Goal: Task Accomplishment & Management: Manage account settings

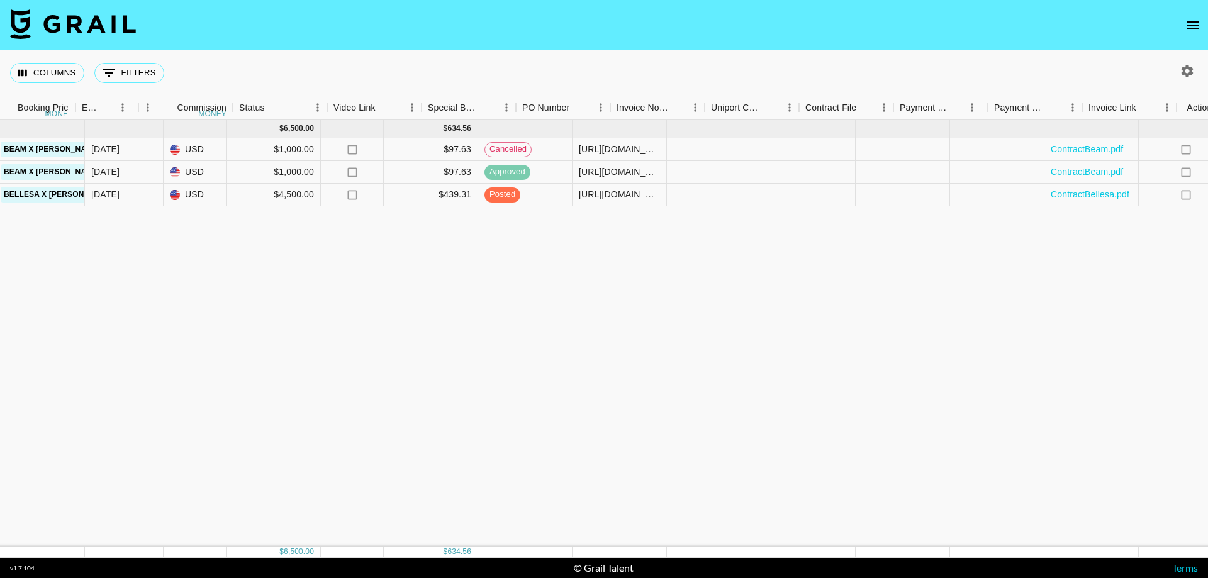
scroll to position [0, 881]
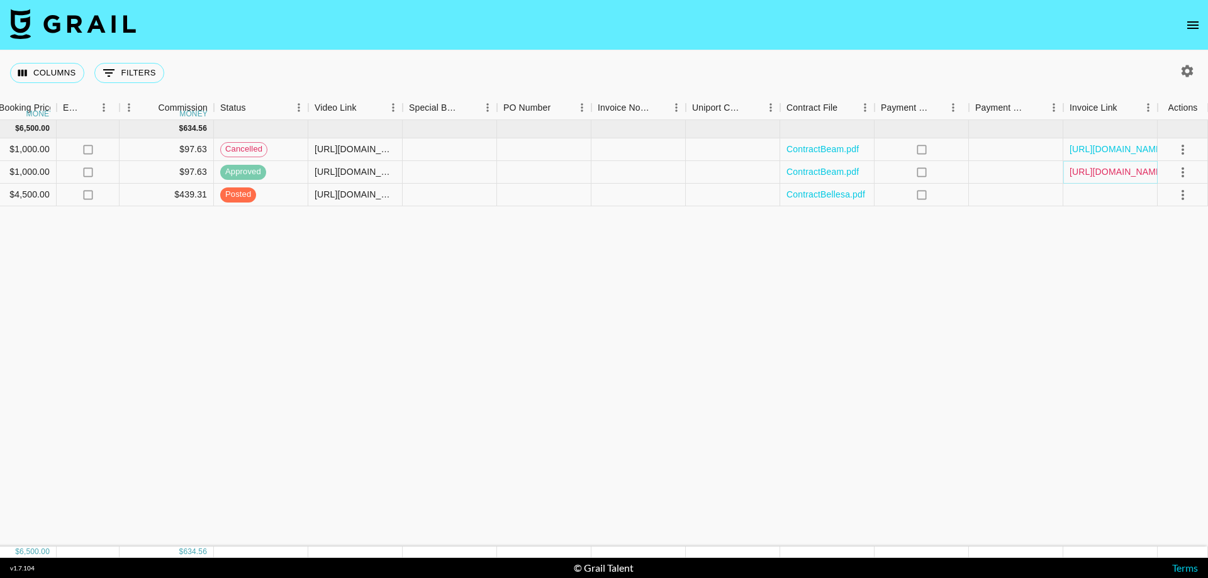
click at [1097, 167] on link "[URL][DOMAIN_NAME]" at bounding box center [1117, 171] width 95 height 13
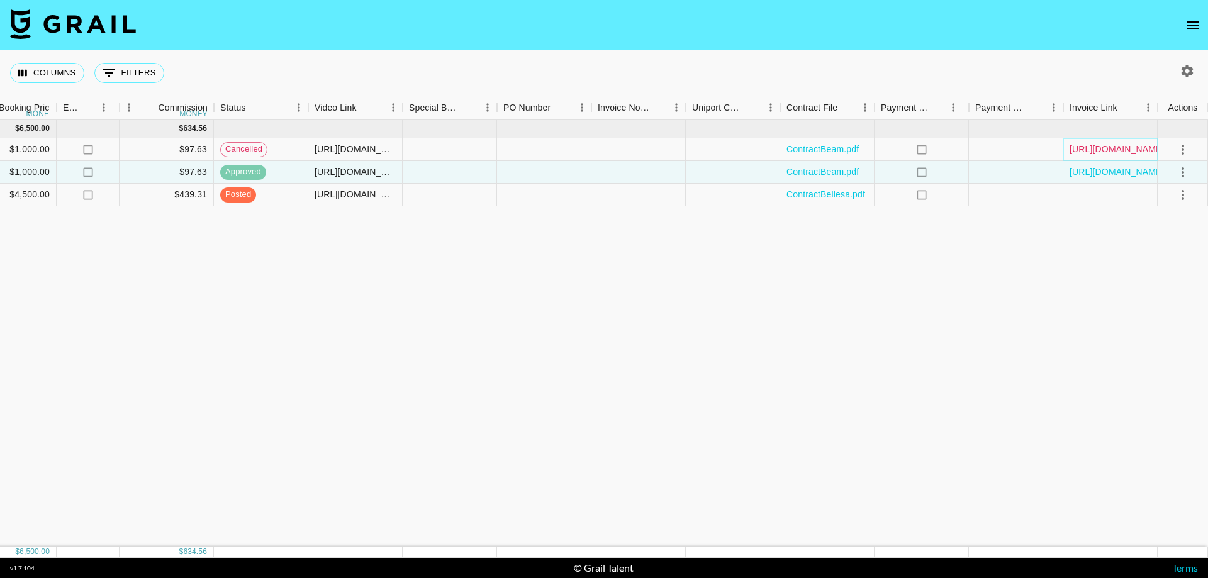
click at [1133, 155] on link "[URL][DOMAIN_NAME]" at bounding box center [1117, 149] width 95 height 13
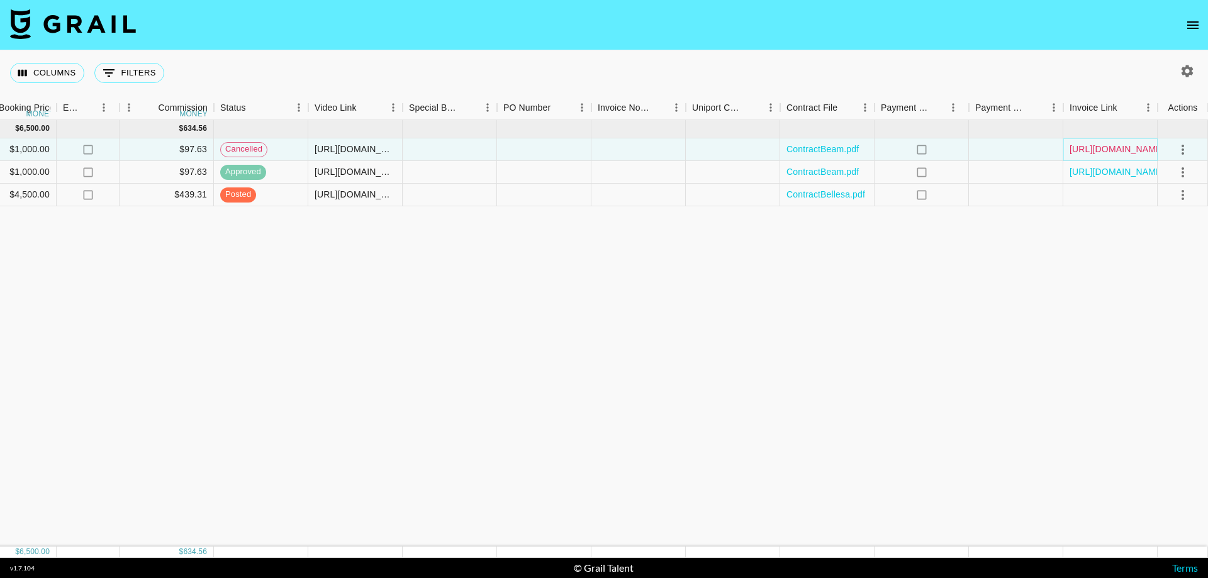
click at [1127, 147] on link "[URL][DOMAIN_NAME]" at bounding box center [1117, 149] width 95 height 13
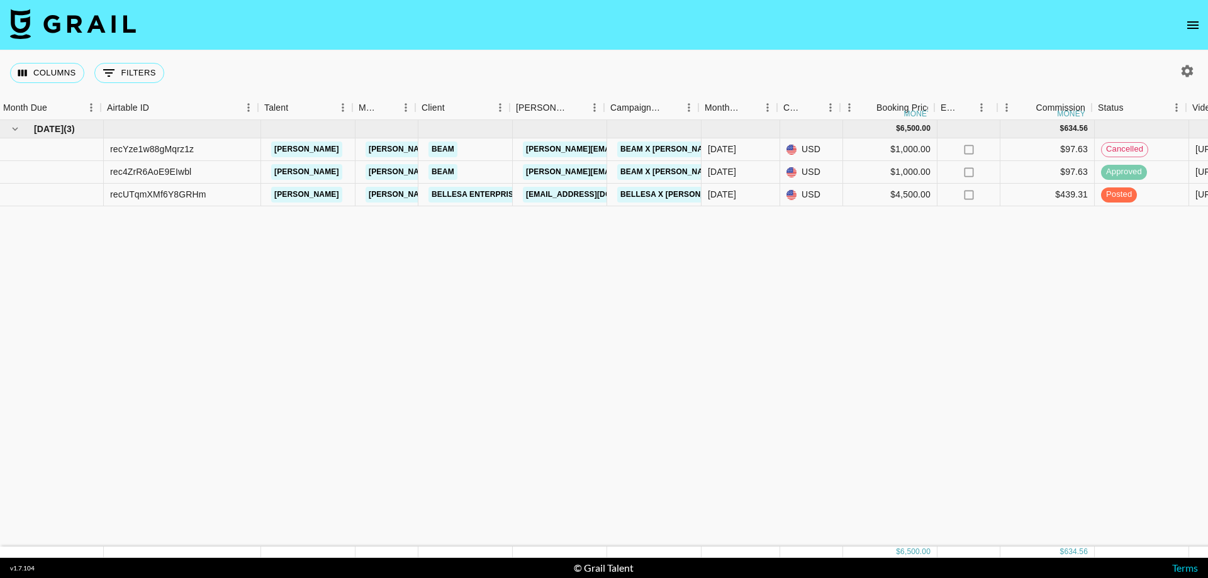
scroll to position [0, 243]
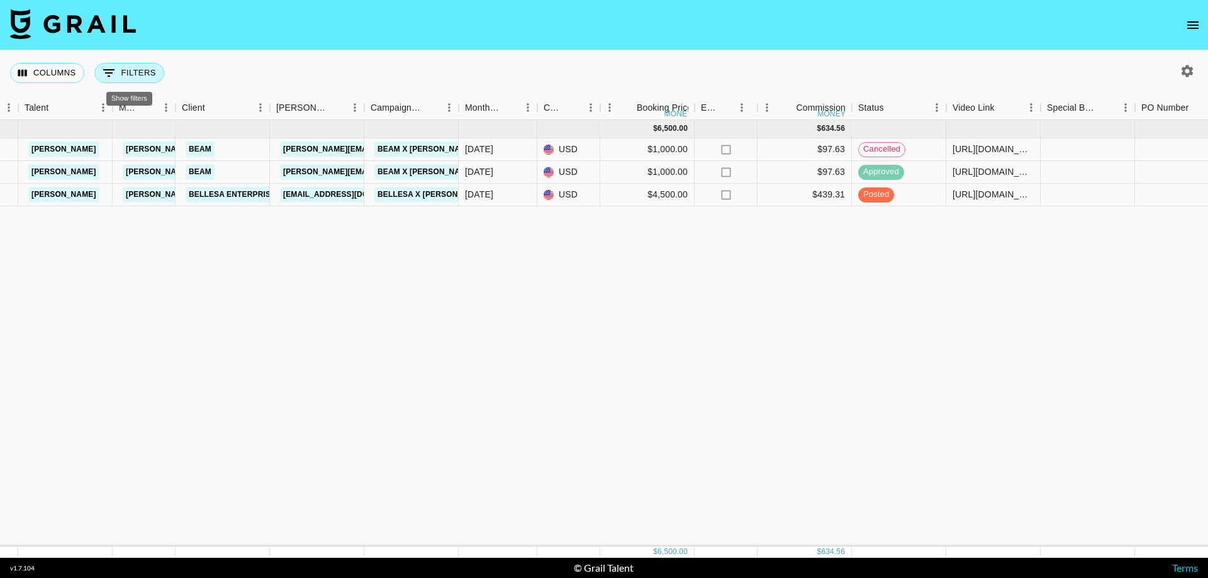
click at [121, 72] on button "0 Filters" at bounding box center [129, 73] width 70 height 20
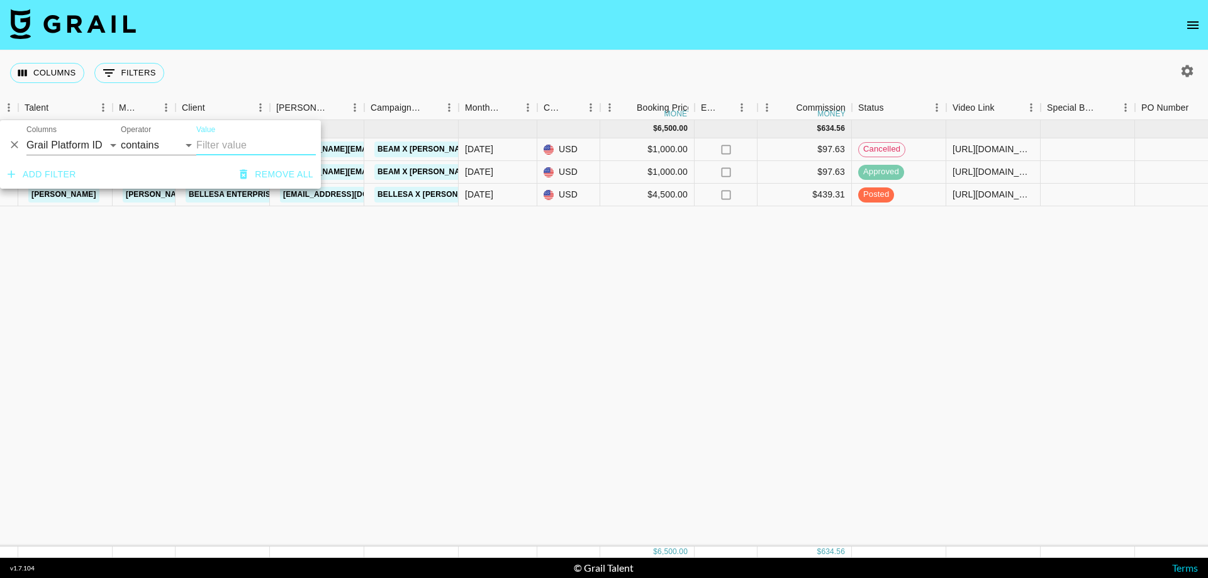
click at [242, 62] on div "Columns 0 Filters + Booking" at bounding box center [604, 72] width 1208 height 45
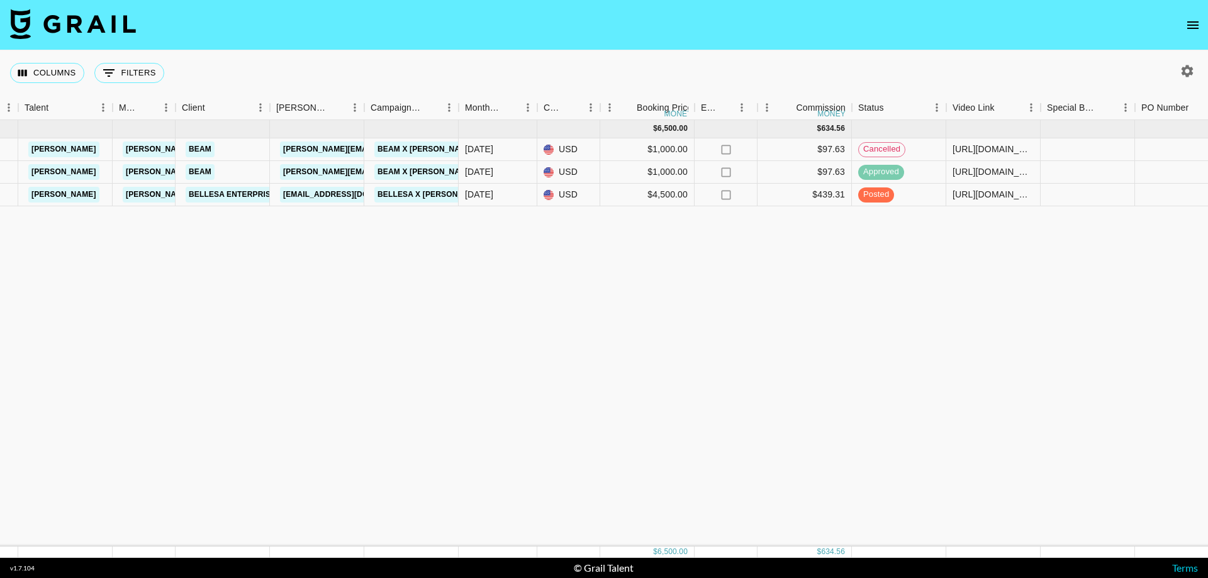
click at [34, 14] on img at bounding box center [73, 24] width 126 height 30
click at [1196, 28] on icon "open drawer" at bounding box center [1192, 25] width 11 height 8
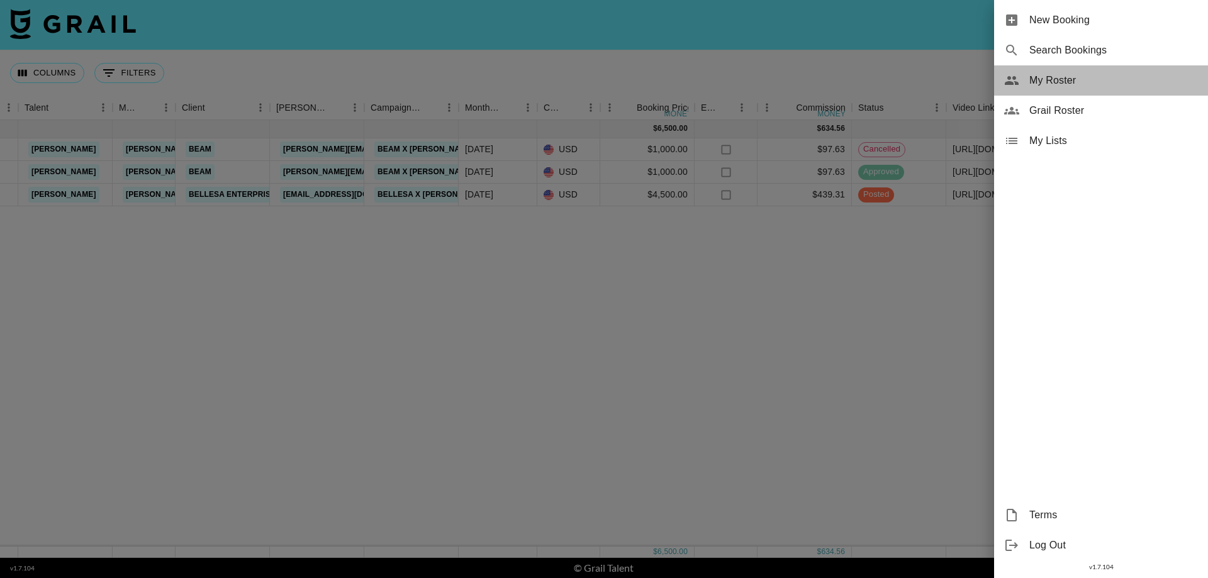
click at [1027, 83] on div "My Roster" at bounding box center [1101, 80] width 214 height 30
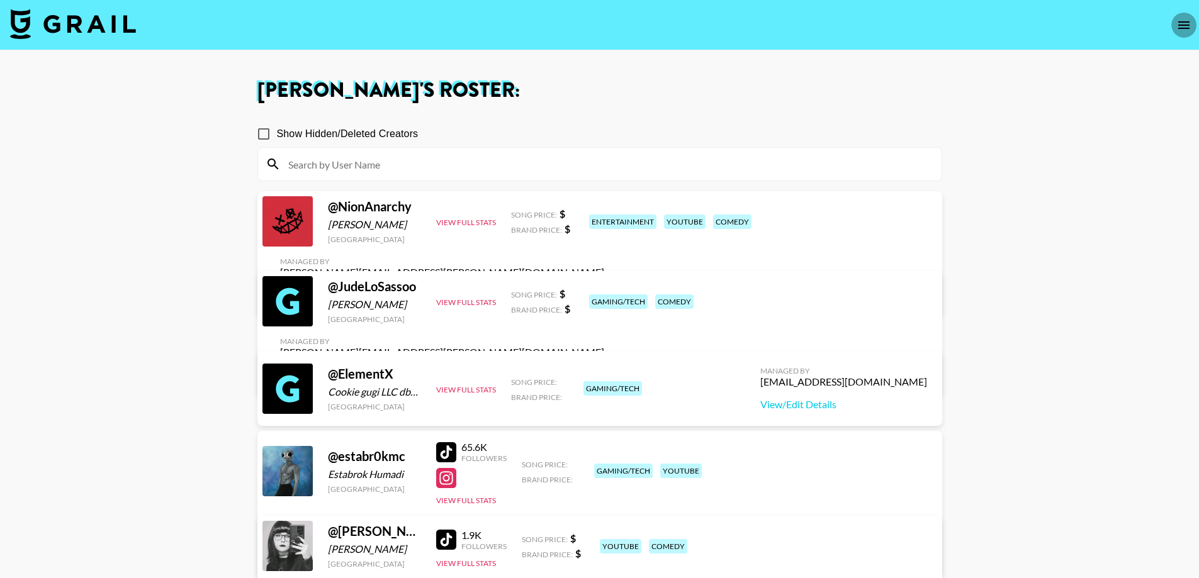
click at [1180, 30] on icon "open drawer" at bounding box center [1183, 25] width 15 height 15
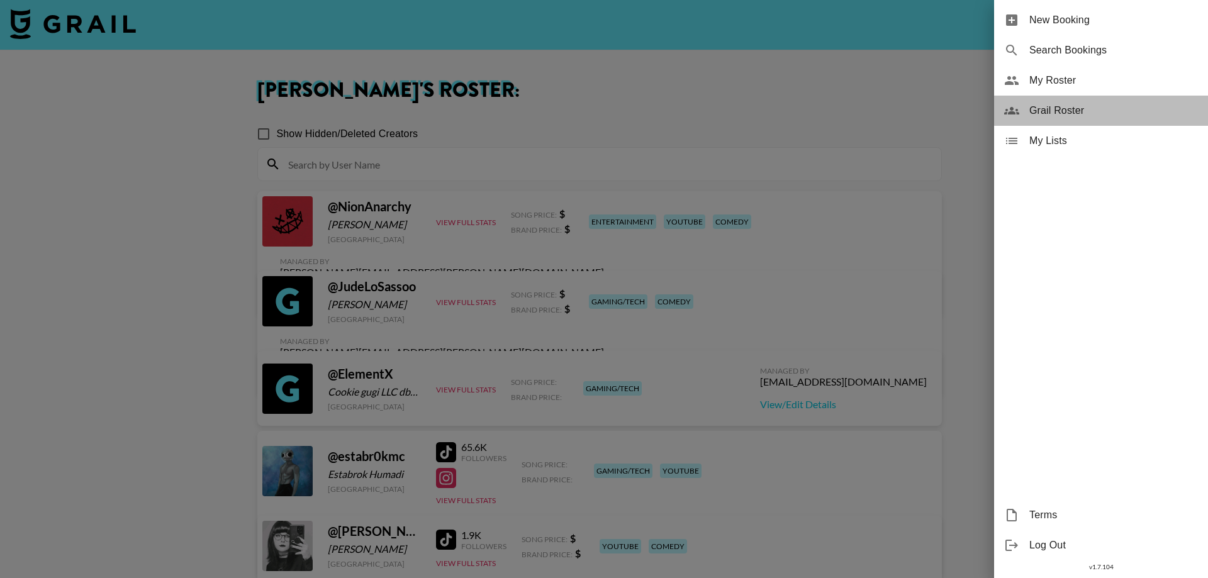
click at [1077, 109] on span "Grail Roster" at bounding box center [1113, 110] width 169 height 15
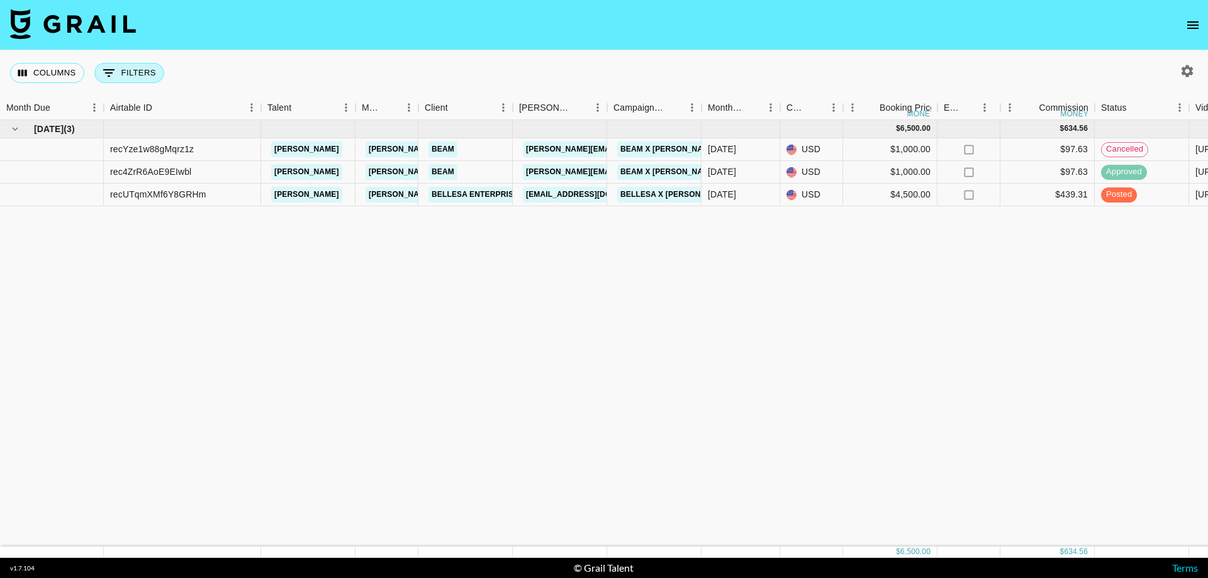
click at [109, 68] on icon "Show filters" at bounding box center [108, 72] width 15 height 15
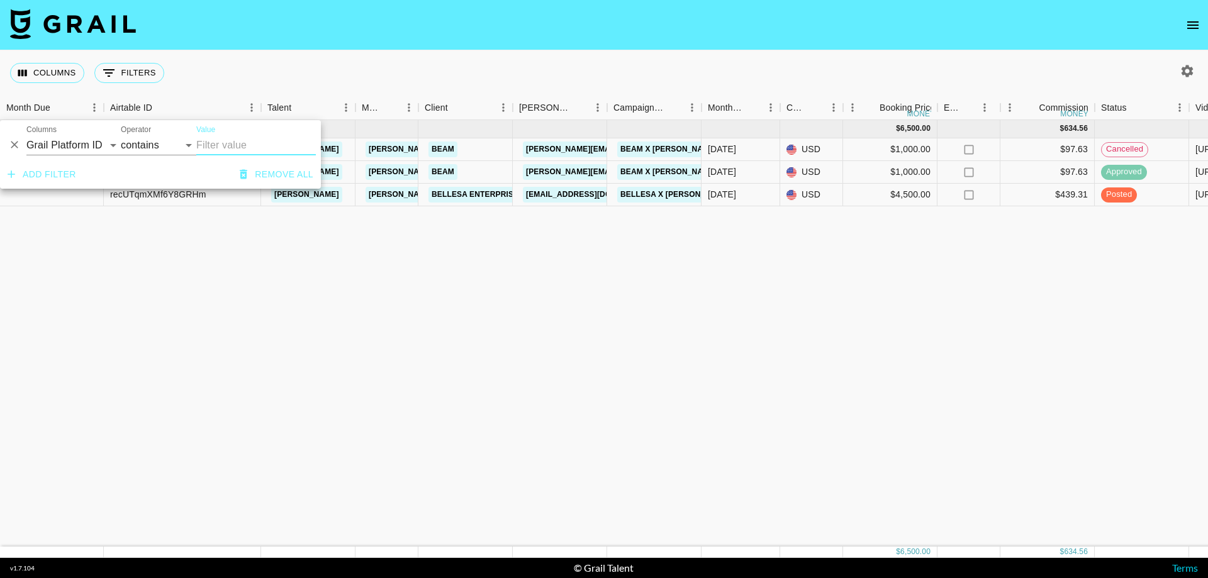
click at [1192, 28] on icon "open drawer" at bounding box center [1192, 25] width 11 height 8
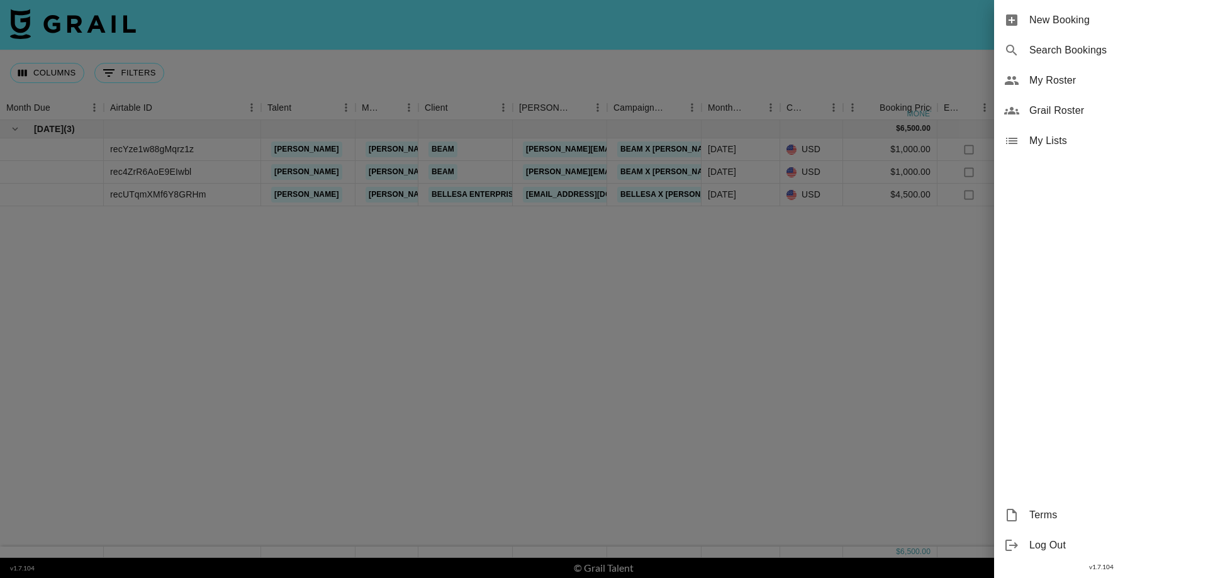
click at [1043, 47] on span "Search Bookings" at bounding box center [1113, 50] width 169 height 15
select select "id"
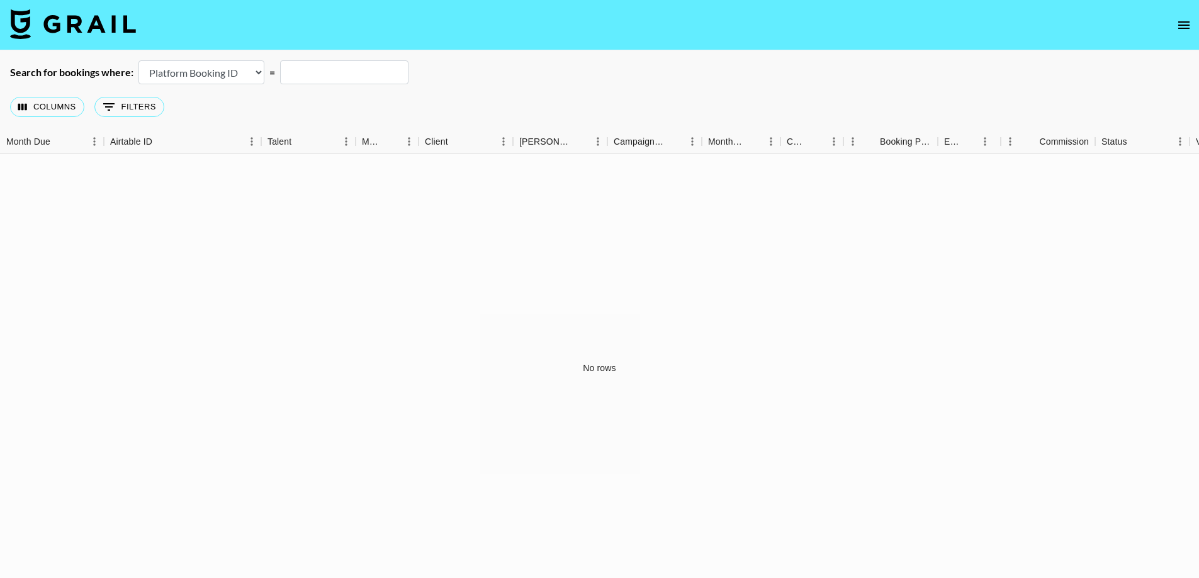
click at [310, 81] on input "text" at bounding box center [344, 72] width 128 height 24
type input "nick"
click at [1188, 30] on icon "open drawer" at bounding box center [1183, 25] width 15 height 15
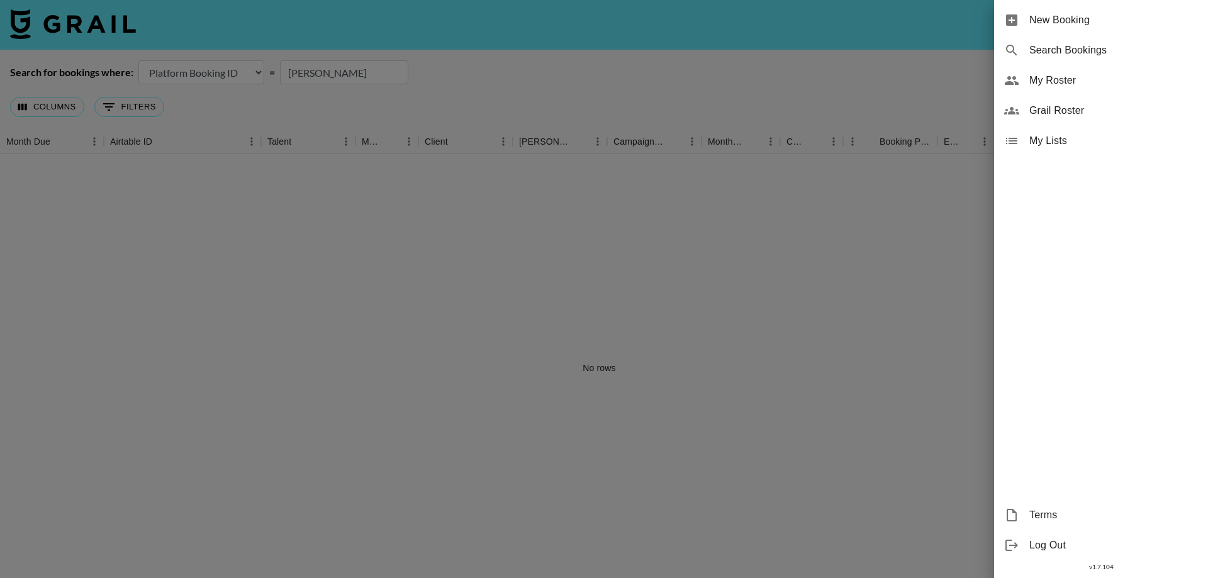
click at [1056, 108] on span "Grail Roster" at bounding box center [1113, 110] width 169 height 15
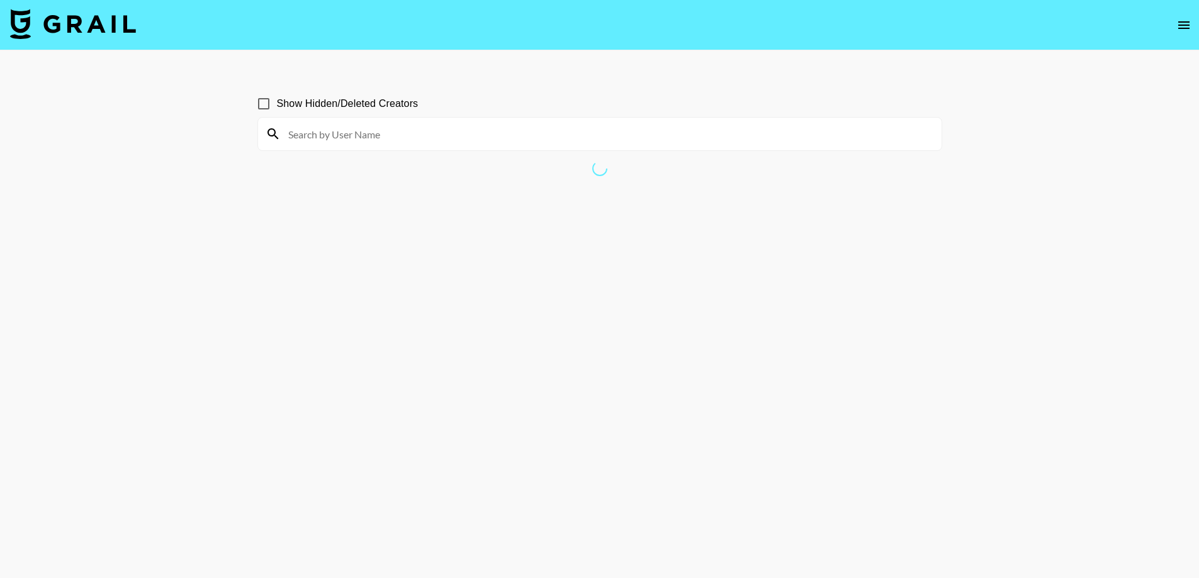
click at [352, 138] on input at bounding box center [607, 134] width 653 height 20
type input "nick"
click at [1184, 28] on icon "open drawer" at bounding box center [1183, 25] width 11 height 8
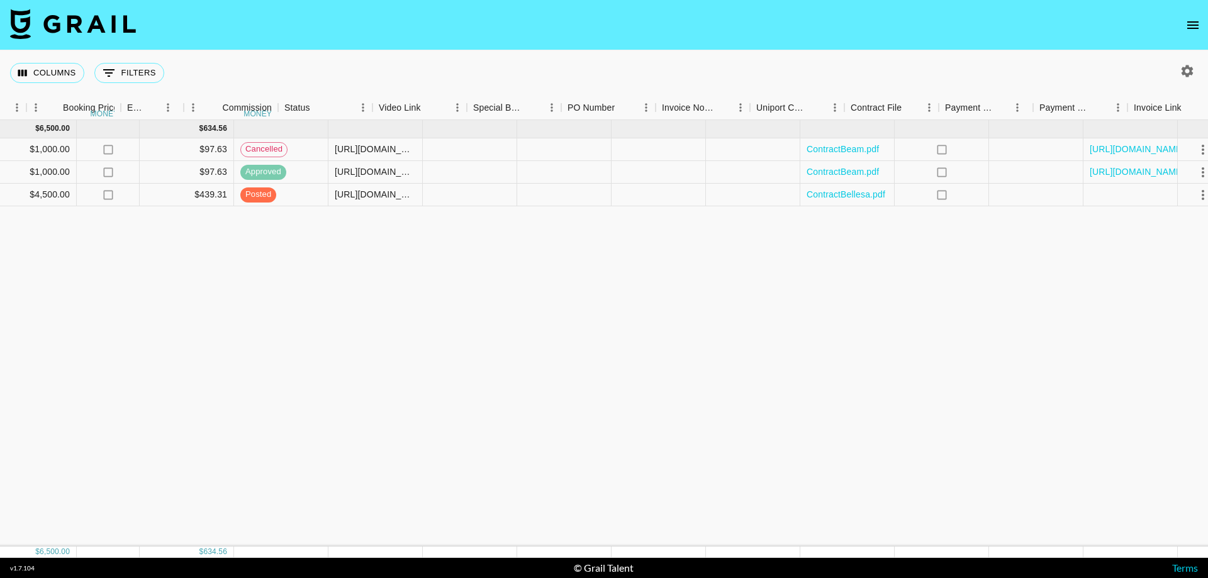
scroll to position [0, 881]
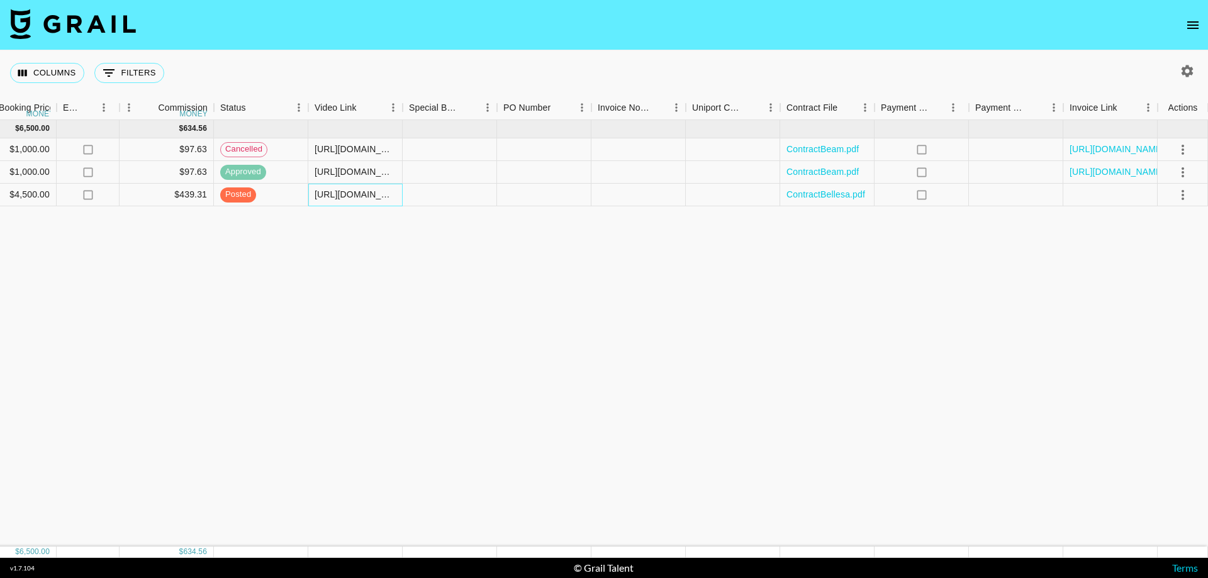
click at [370, 190] on div "[URL][DOMAIN_NAME]" at bounding box center [355, 194] width 81 height 13
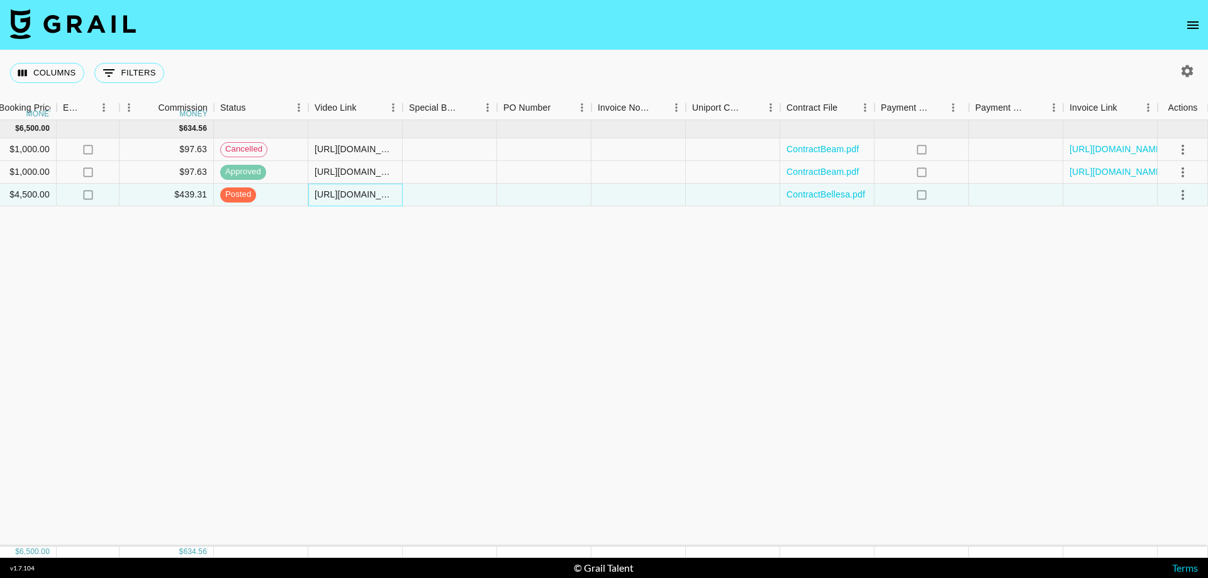
click at [381, 194] on div "[URL][DOMAIN_NAME]" at bounding box center [355, 194] width 81 height 13
click at [1185, 197] on icon "select merge strategy" at bounding box center [1182, 194] width 15 height 15
click at [369, 206] on div "[DATE] ( 3 ) $ 6,500.00 $ 634.56 recYze1w88gMqrz1z [PERSON_NAME] [PERSON_NAME][…" at bounding box center [163, 333] width 2089 height 427
click at [1192, 193] on button "select merge strategy" at bounding box center [1182, 194] width 21 height 21
click at [1152, 316] on div "Approve" at bounding box center [1155, 312] width 38 height 15
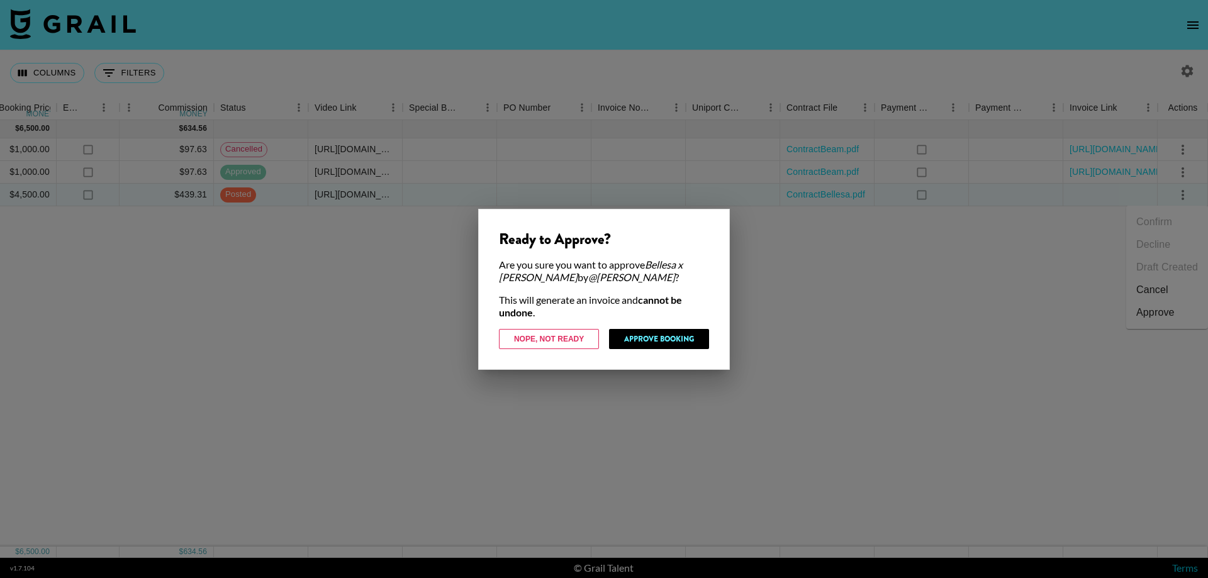
click at [889, 345] on div at bounding box center [604, 289] width 1208 height 578
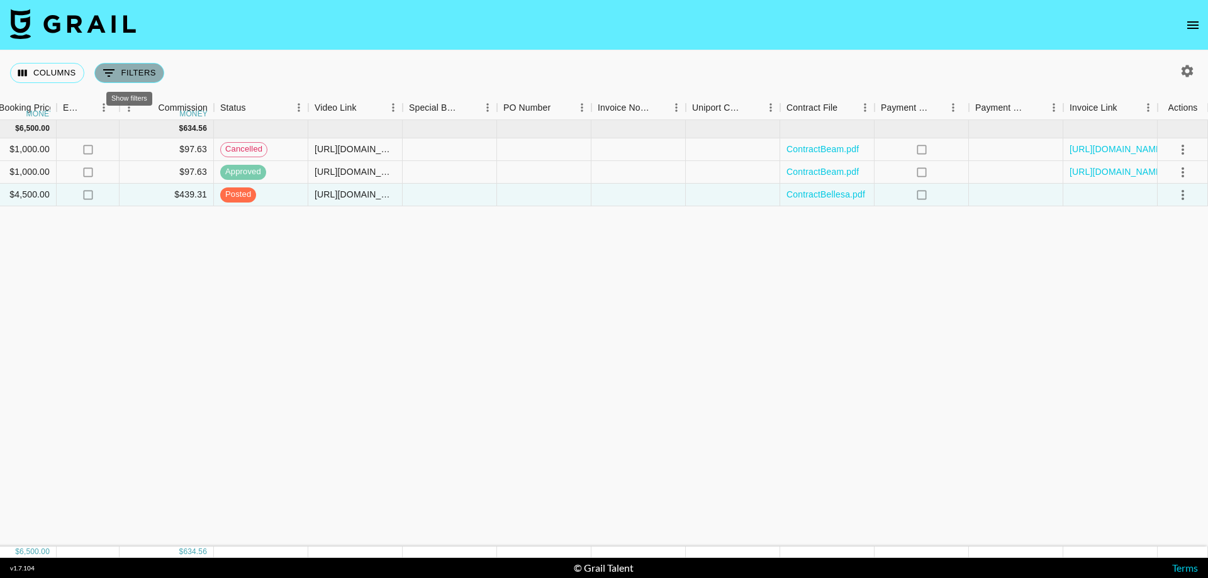
click at [131, 79] on button "0 Filters" at bounding box center [129, 73] width 70 height 20
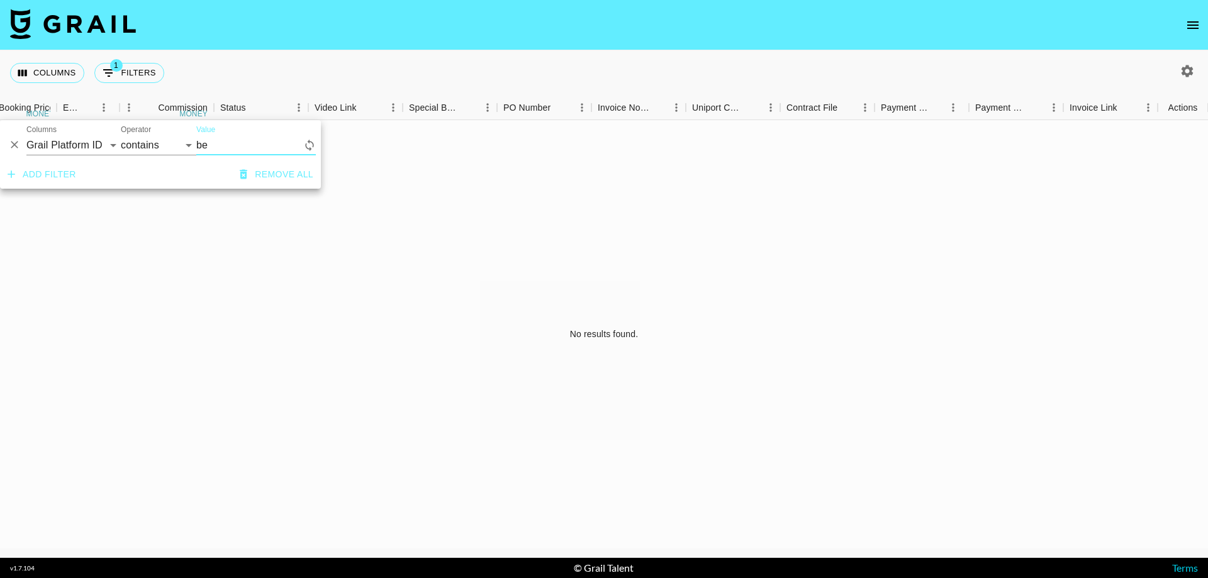
type input "b"
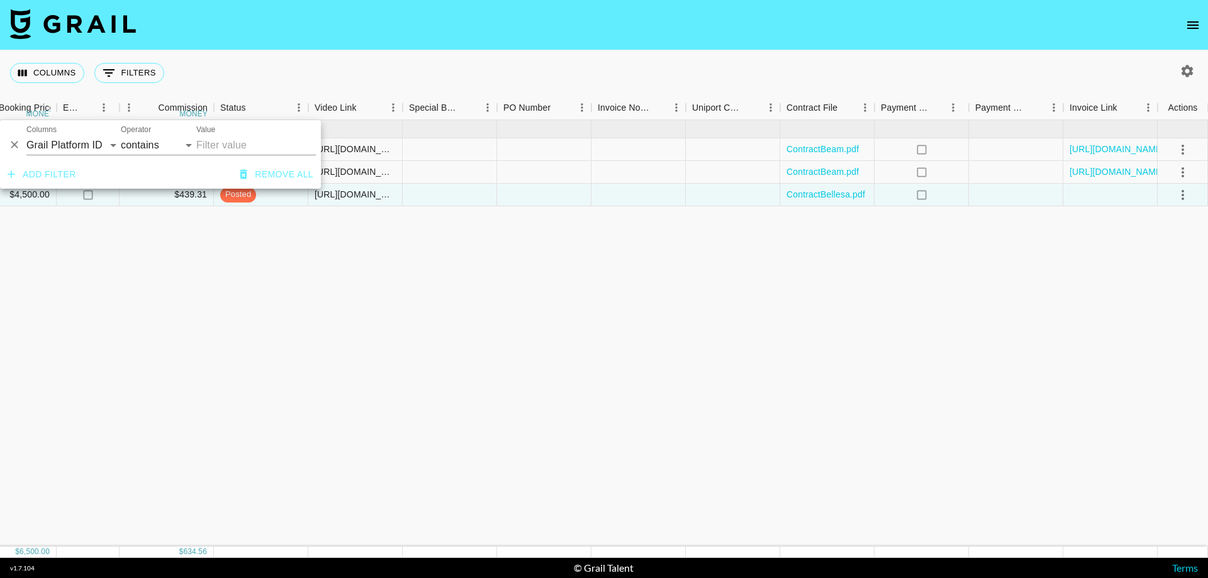
click at [364, 46] on nav at bounding box center [604, 25] width 1208 height 50
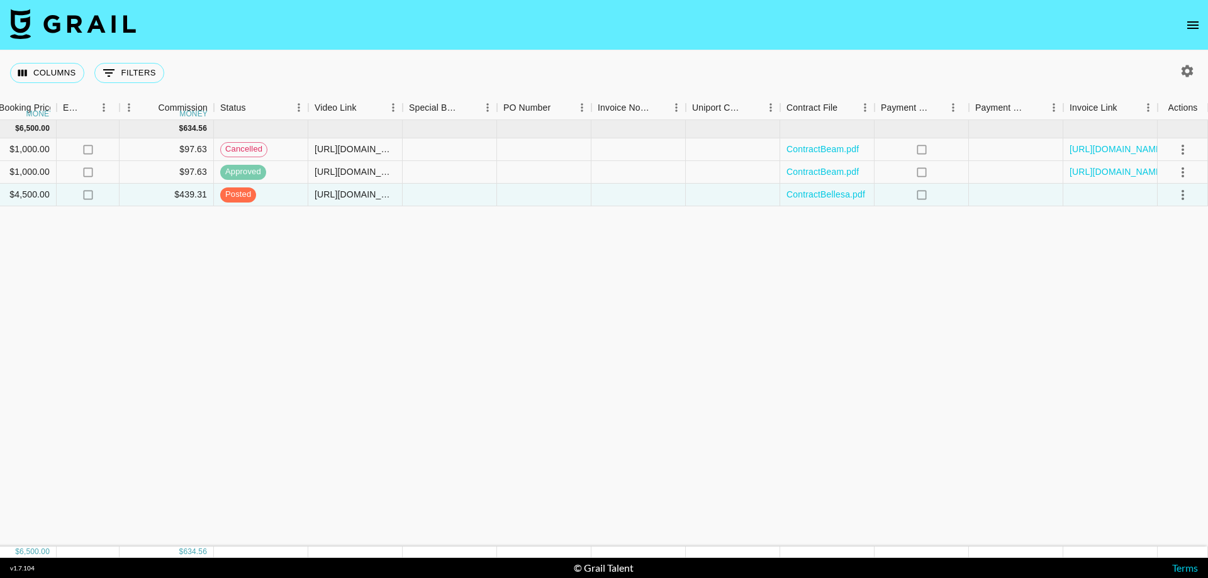
click at [1185, 34] on button "open drawer" at bounding box center [1192, 25] width 25 height 25
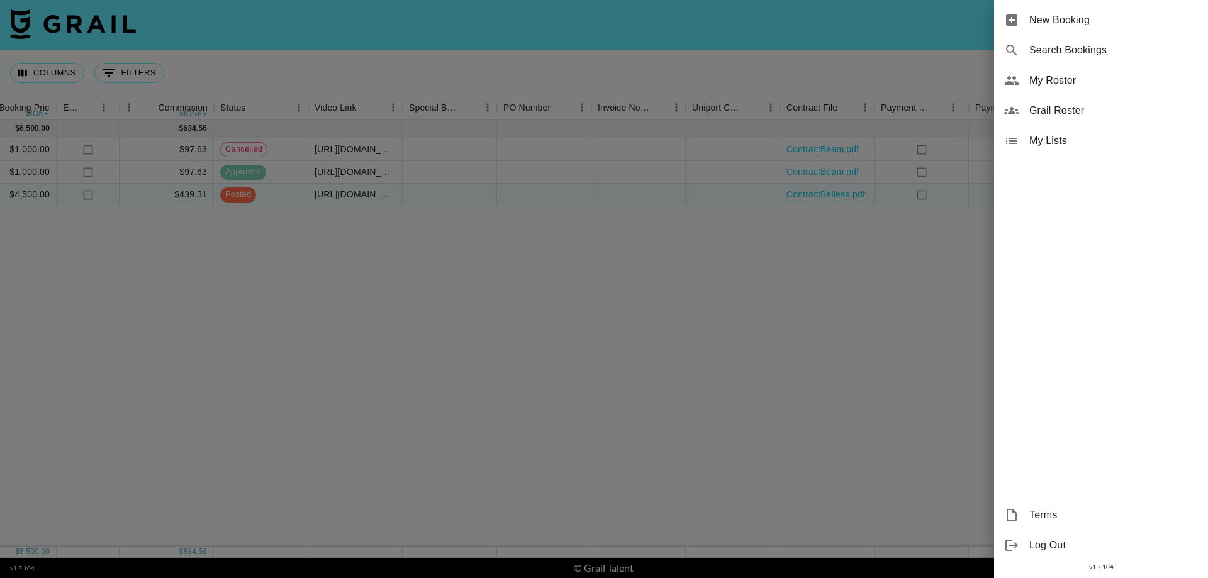
click at [1087, 54] on span "Search Bookings" at bounding box center [1113, 50] width 169 height 15
select select "id"
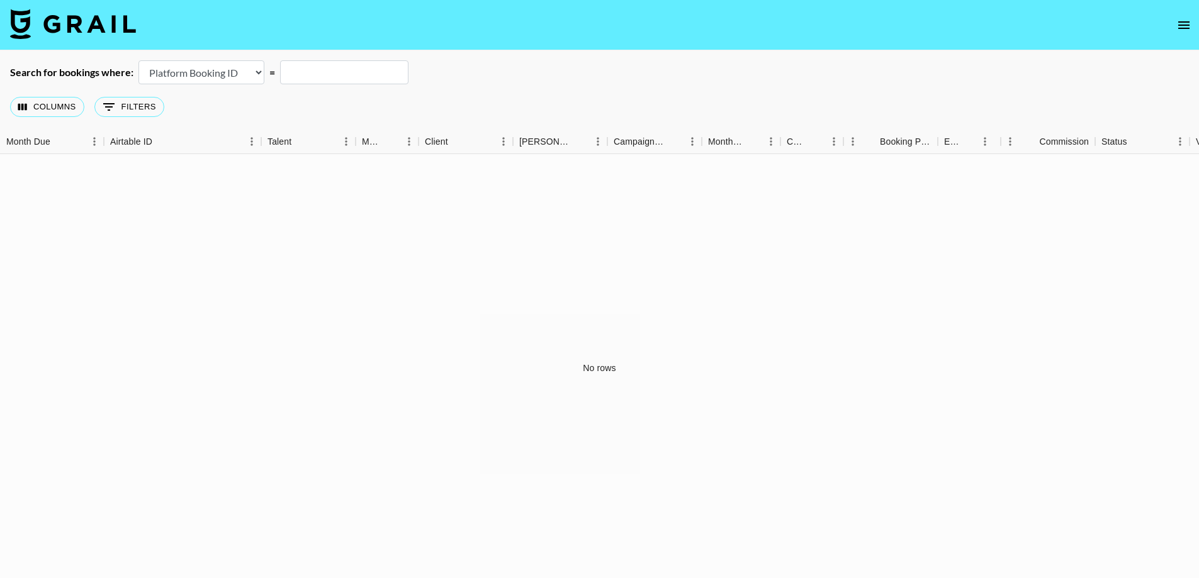
click at [325, 73] on input "text" at bounding box center [344, 72] width 128 height 24
type input "belle"
click at [242, 83] on select "Airtable Booking ID Platform Booking ID Platform Campaign ID" at bounding box center [201, 72] width 126 height 24
drag, startPoint x: 457, startPoint y: 109, endPoint x: 286, endPoint y: 110, distance: 171.8
click at [454, 109] on div "Columns 0 Filters + Booking" at bounding box center [599, 106] width 1199 height 45
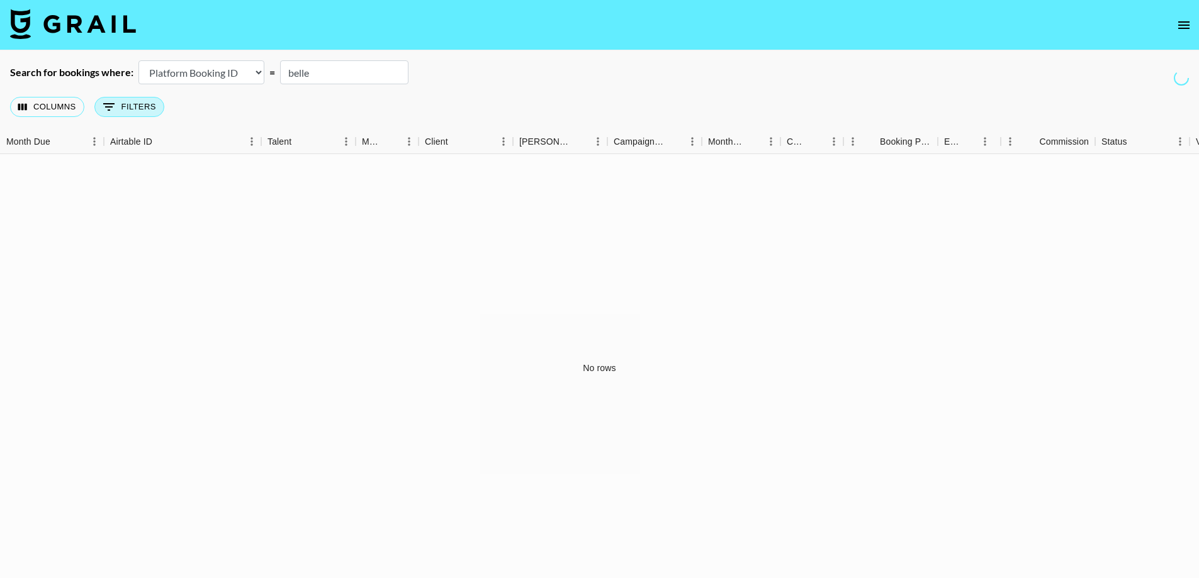
click at [144, 108] on button "0 Filters" at bounding box center [129, 107] width 70 height 20
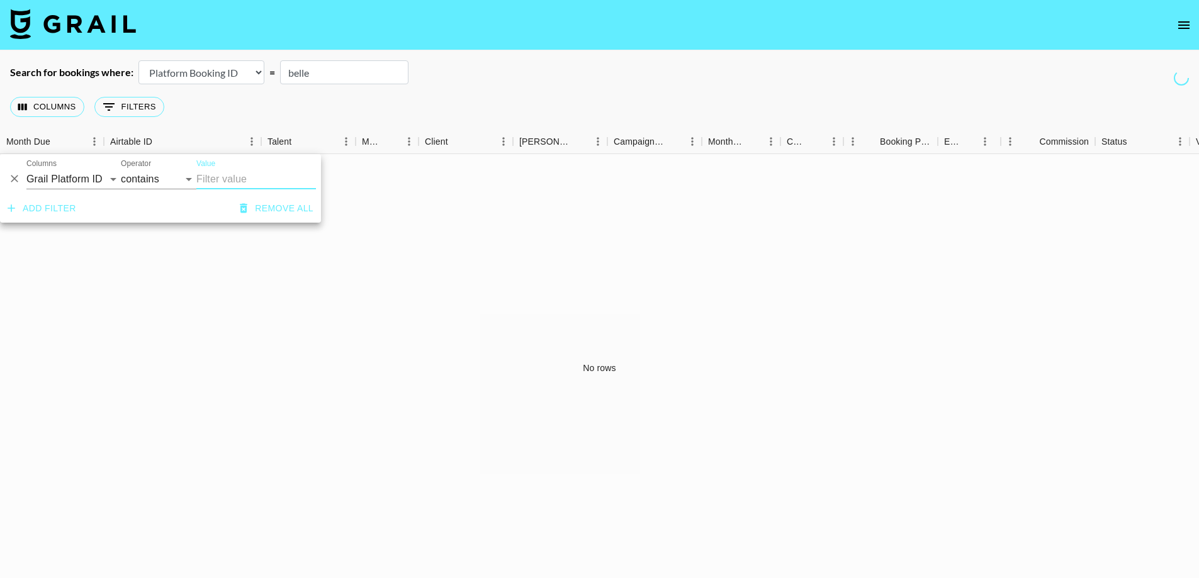
click at [633, 225] on div "No rows" at bounding box center [599, 368] width 1199 height 428
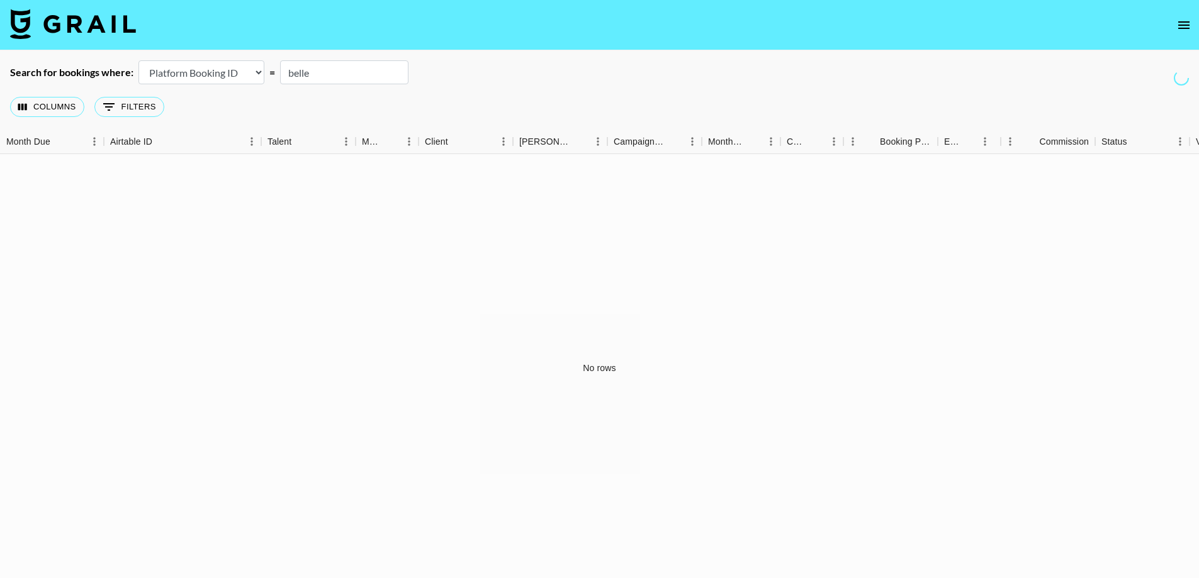
click at [1180, 25] on icon "open drawer" at bounding box center [1183, 25] width 11 height 8
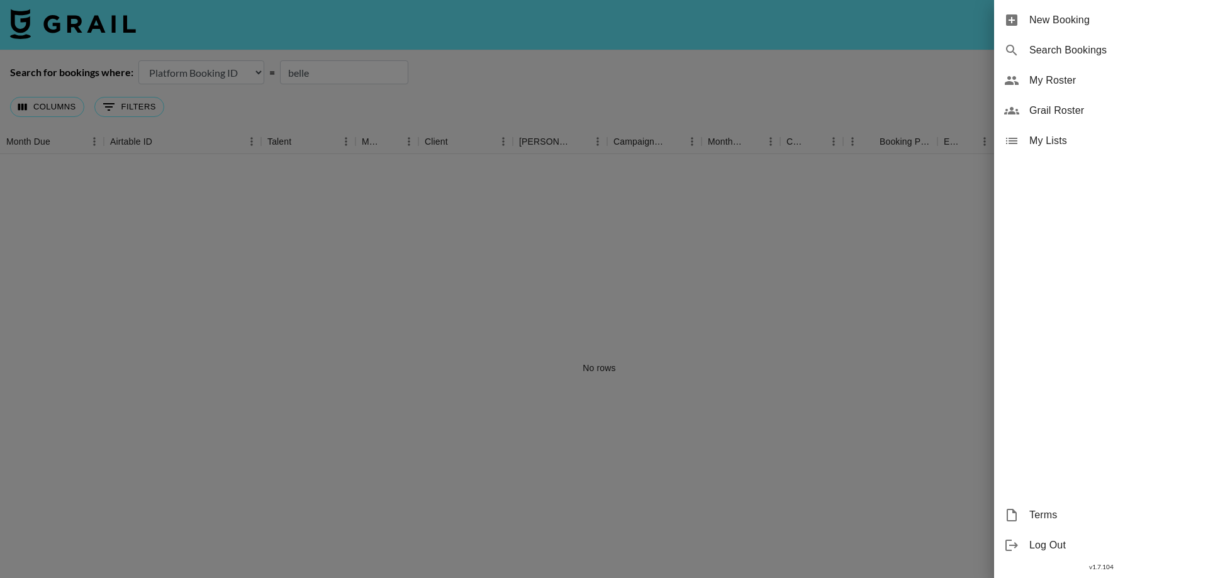
drag, startPoint x: 417, startPoint y: 363, endPoint x: 328, endPoint y: 359, distance: 89.4
click at [417, 363] on div at bounding box center [604, 289] width 1208 height 578
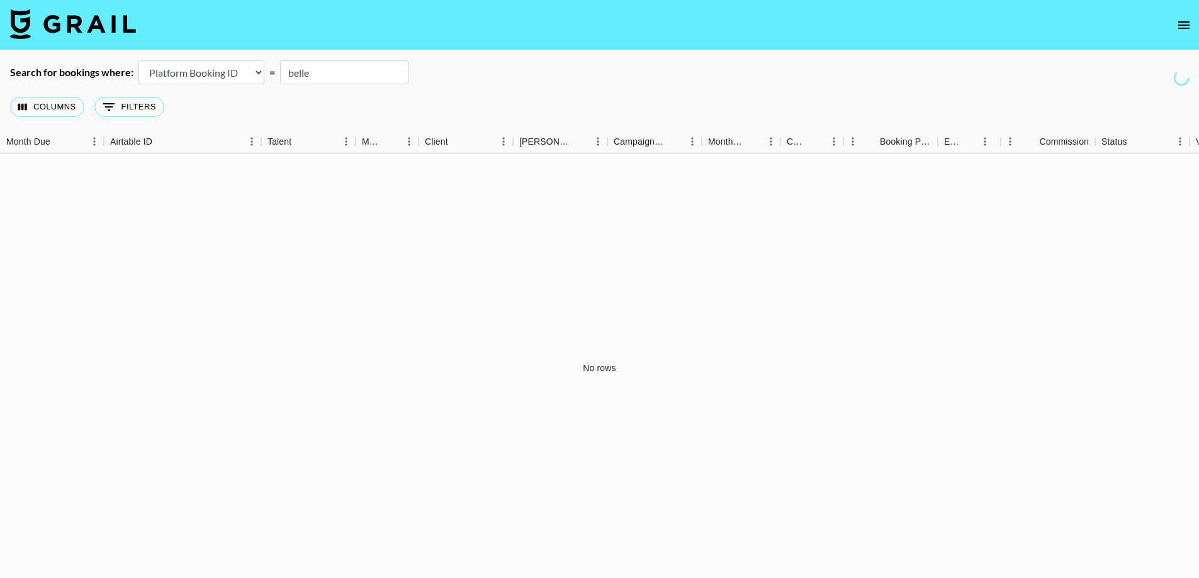
click at [204, 77] on select "Airtable Booking ID Platform Booking ID Platform Campaign ID" at bounding box center [201, 72] width 126 height 24
select select "airtableId"
click at [138, 60] on select "Airtable Booking ID Platform Booking ID Platform Campaign ID" at bounding box center [201, 72] width 126 height 24
click at [324, 74] on input "belle" at bounding box center [344, 72] width 128 height 24
type input "be"
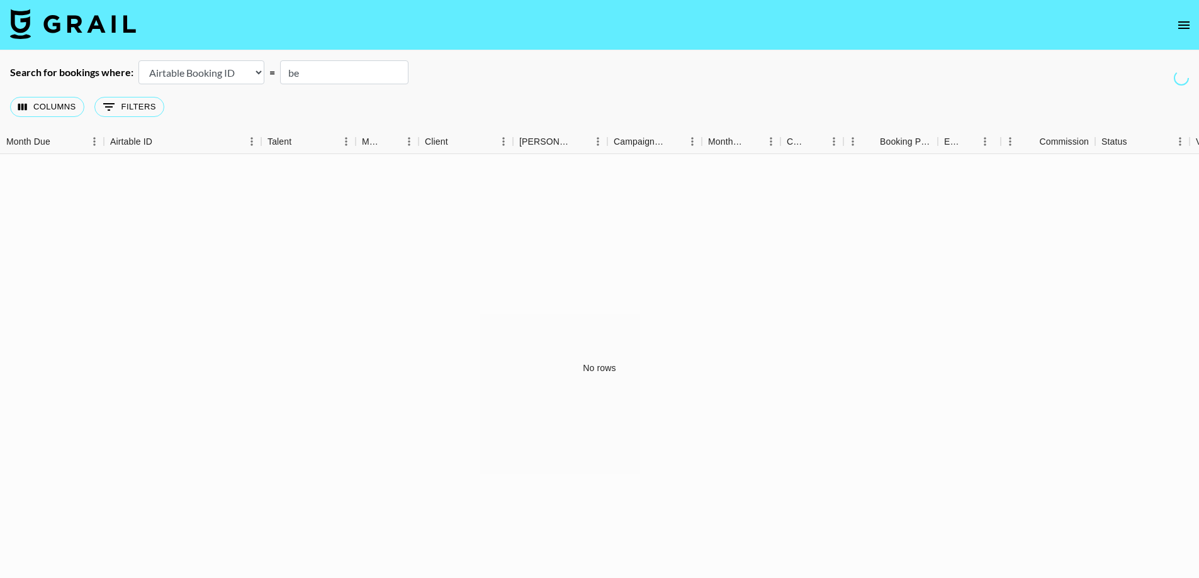
click at [1181, 28] on icon "open drawer" at bounding box center [1183, 25] width 11 height 8
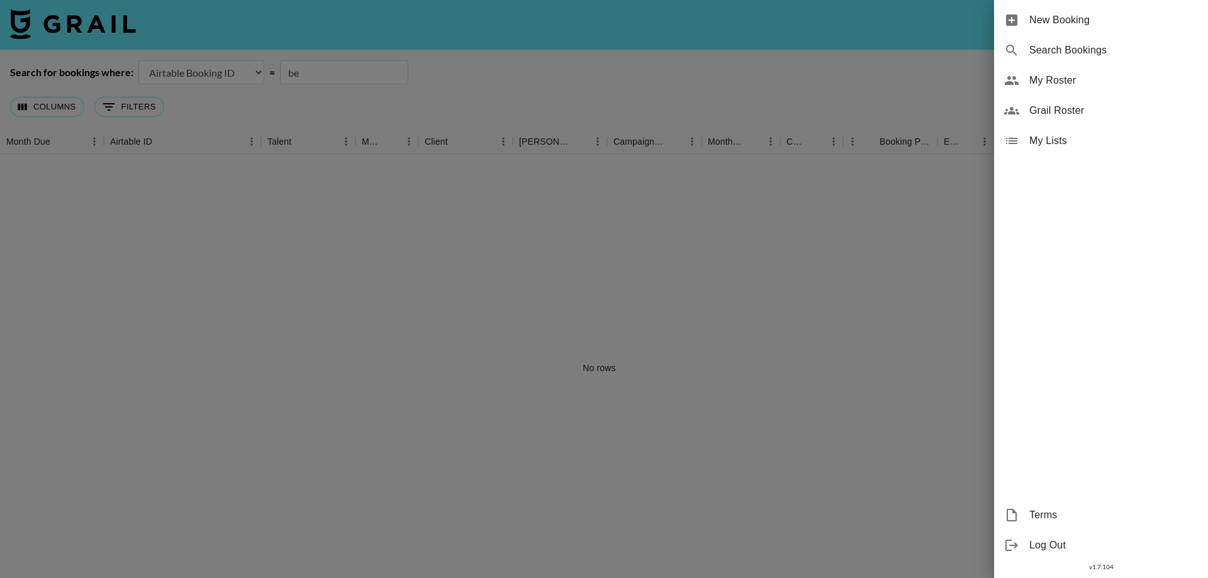
click at [837, 234] on div at bounding box center [604, 289] width 1208 height 578
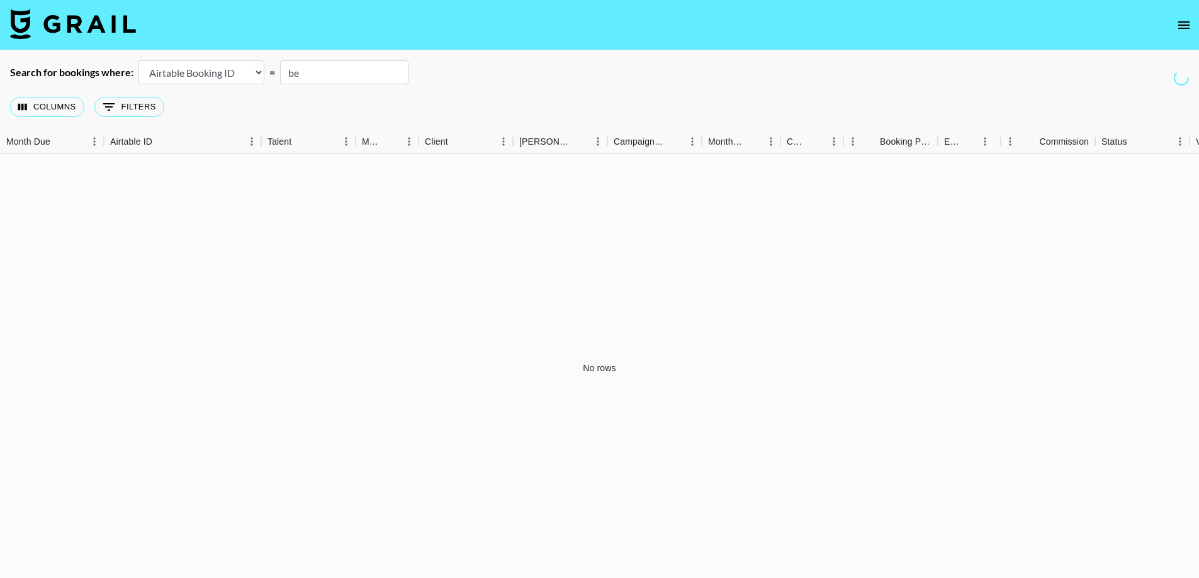
click at [1181, 22] on icon "open drawer" at bounding box center [1183, 25] width 11 height 8
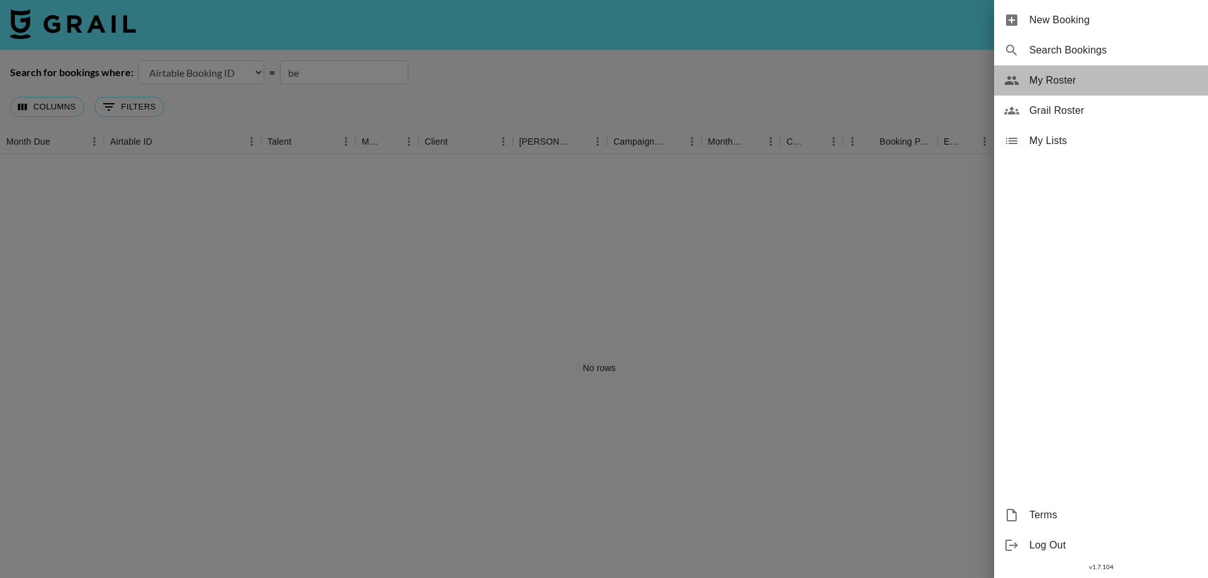
click at [1039, 77] on span "My Roster" at bounding box center [1113, 80] width 169 height 15
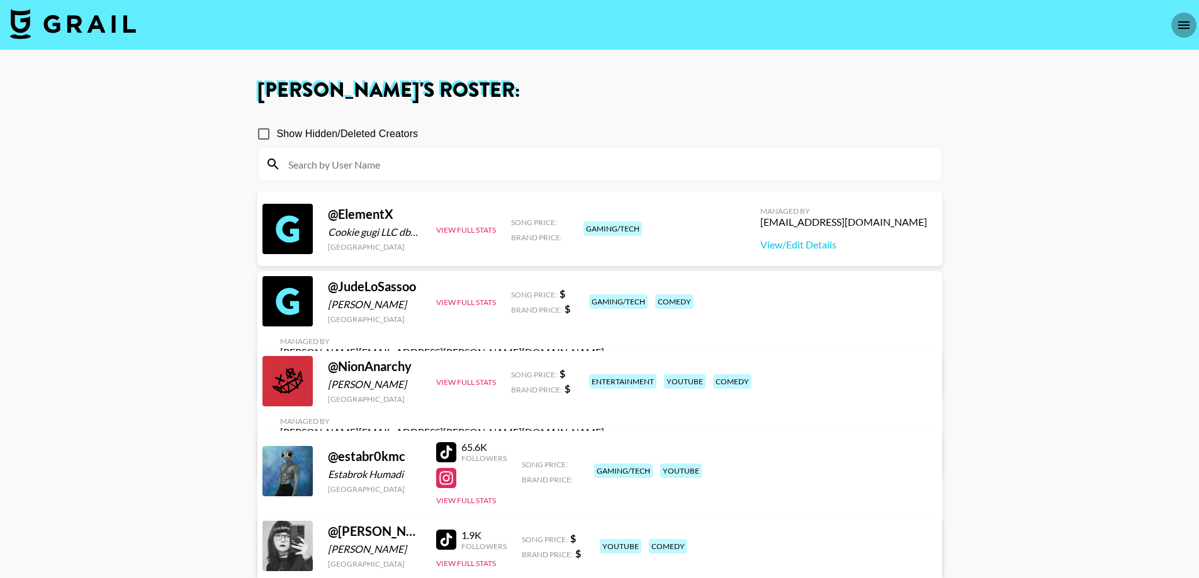
click at [1182, 28] on icon "open drawer" at bounding box center [1183, 25] width 11 height 8
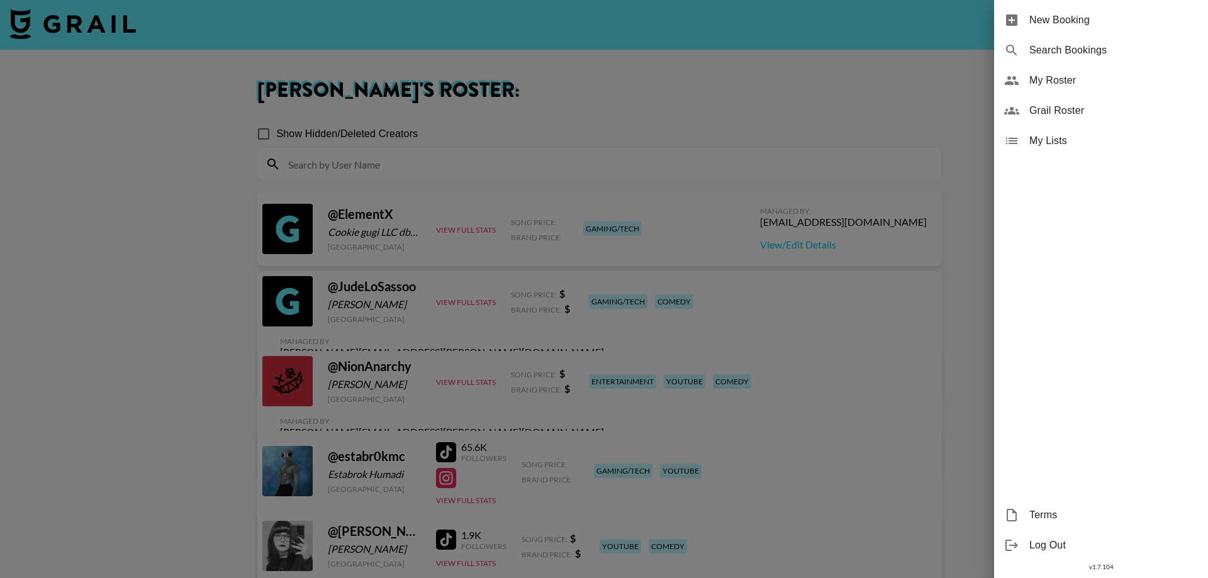
click at [513, 100] on div at bounding box center [604, 289] width 1208 height 578
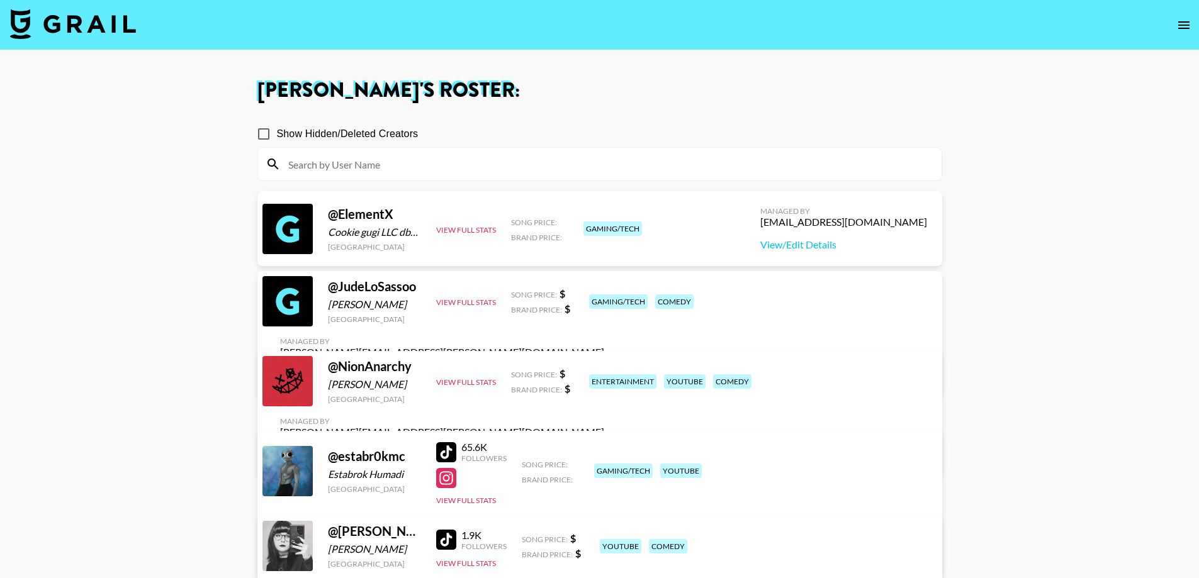
click at [76, 16] on img at bounding box center [73, 24] width 126 height 30
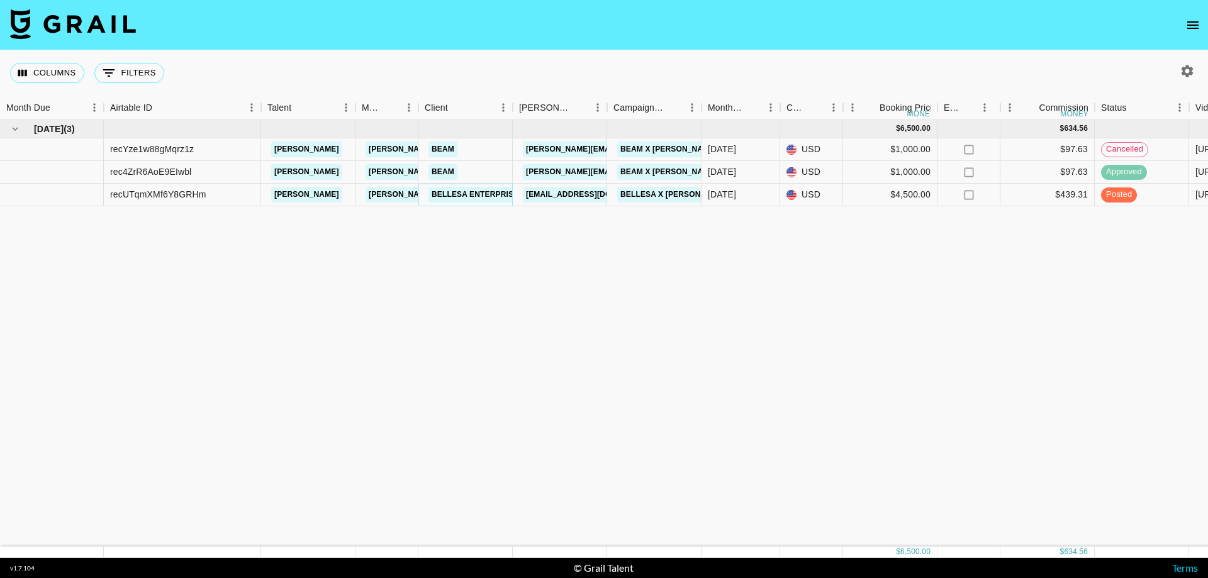
click at [453, 196] on link "BELLESA ENTERPRISES INC" at bounding box center [485, 195] width 114 height 16
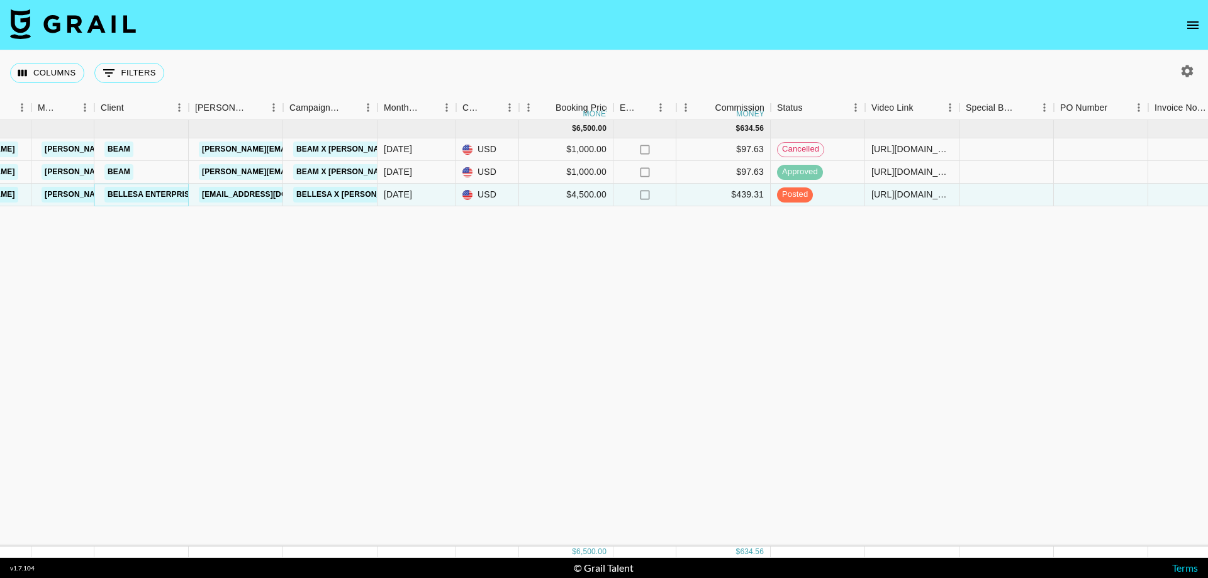
scroll to position [0, 173]
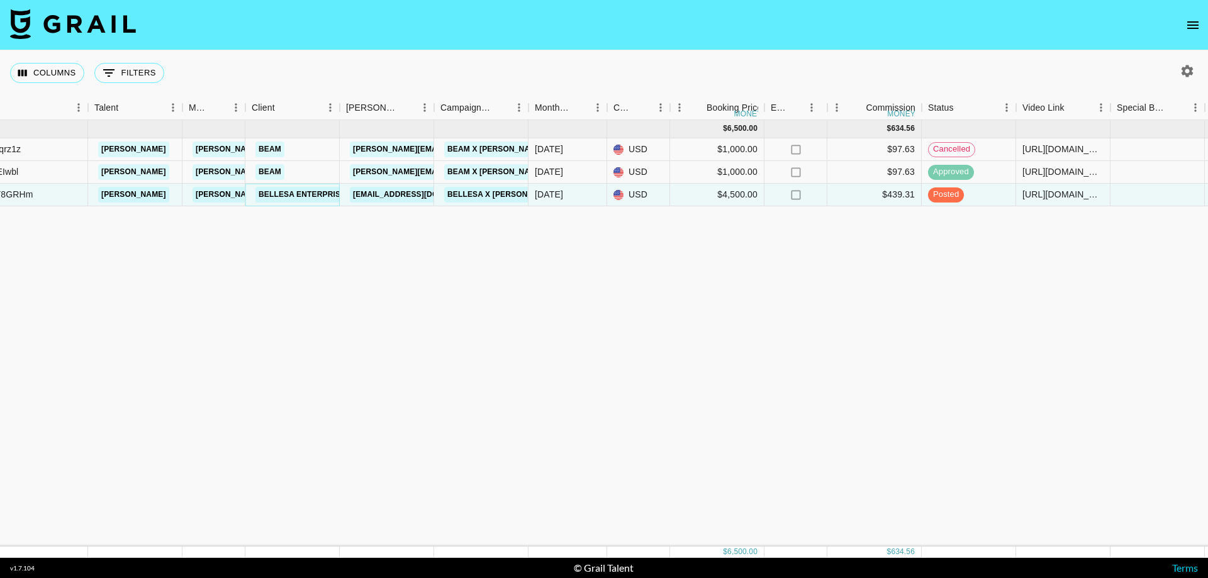
click at [293, 193] on link "BELLESA ENTERPRISES INC" at bounding box center [312, 195] width 114 height 16
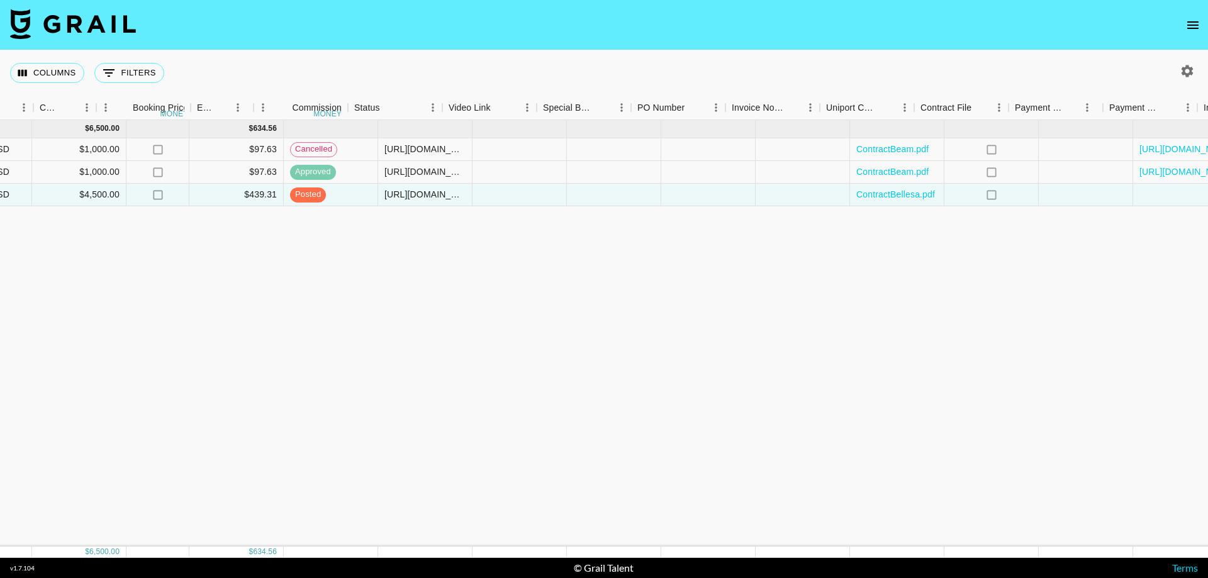
scroll to position [0, 881]
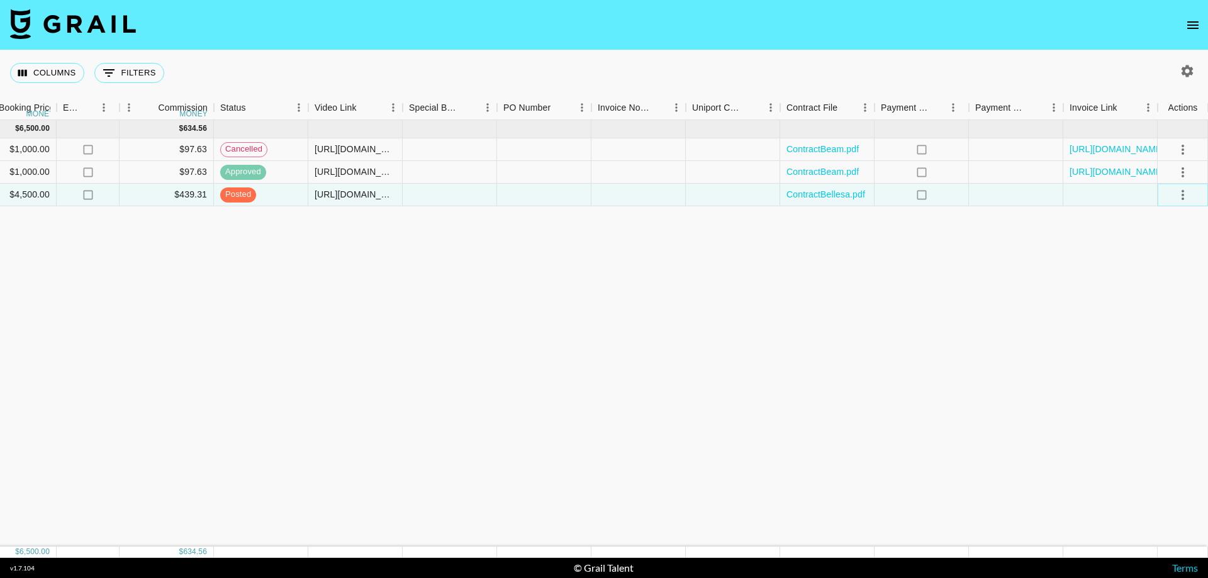
click at [1184, 194] on icon "select merge strategy" at bounding box center [1182, 194] width 15 height 15
click at [1156, 316] on div "Approve" at bounding box center [1155, 312] width 38 height 15
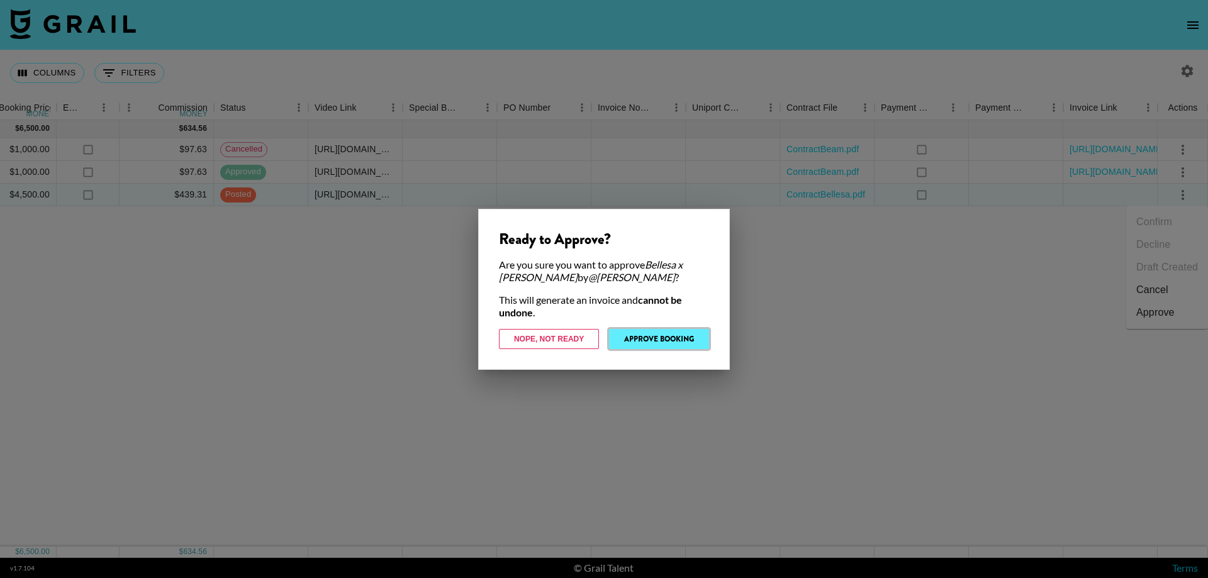
click at [680, 338] on button "Approve Booking" at bounding box center [659, 339] width 100 height 20
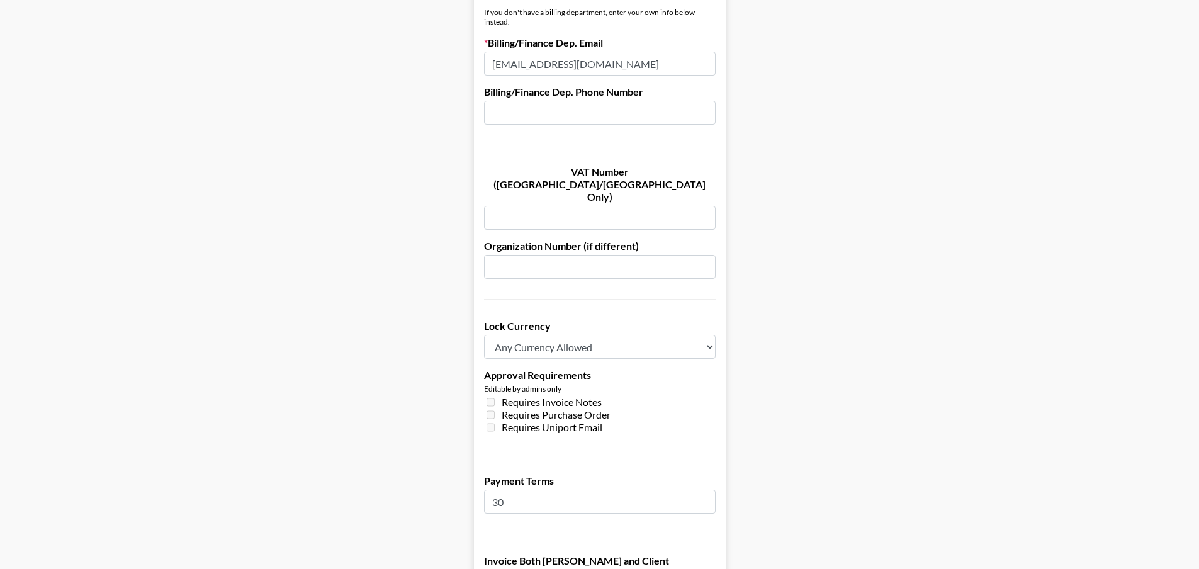
scroll to position [818, 0]
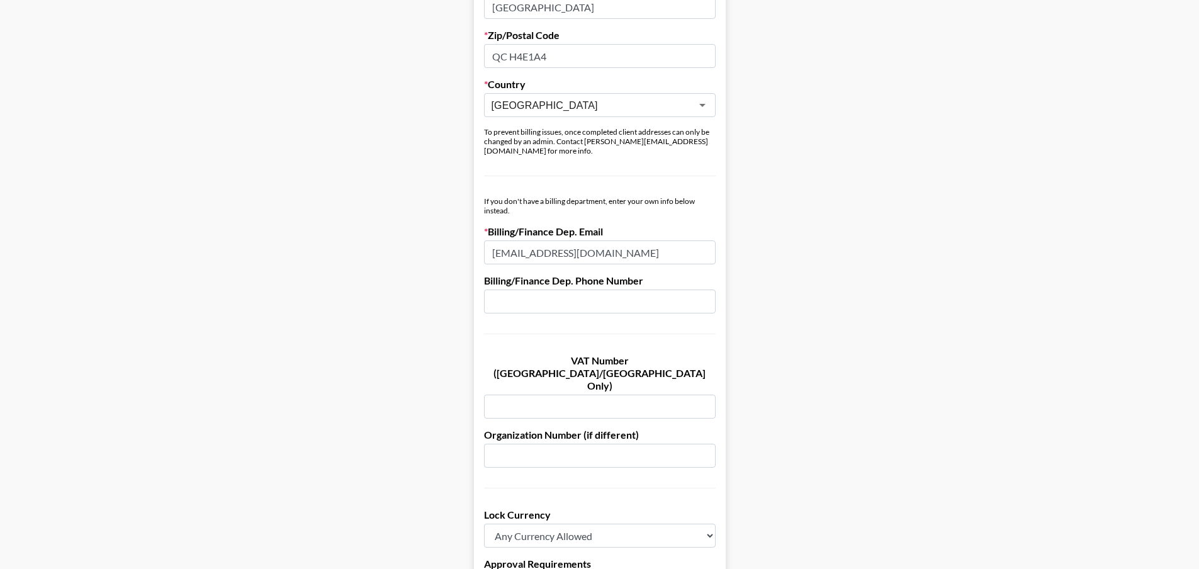
scroll to position [629, 0]
